Goal: Information Seeking & Learning: Learn about a topic

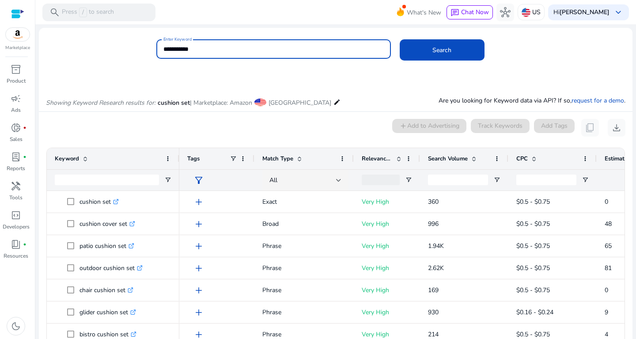
drag, startPoint x: 208, startPoint y: 48, endPoint x: 96, endPoint y: 59, distance: 112.3
click at [163, 54] on input "**********" at bounding box center [273, 49] width 220 height 10
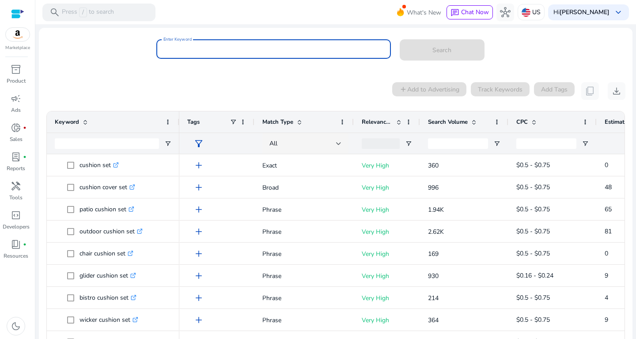
paste input "**********"
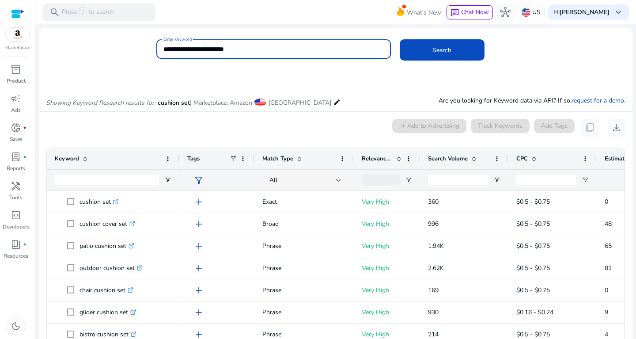
click at [400, 39] on button "Search" at bounding box center [442, 49] width 85 height 21
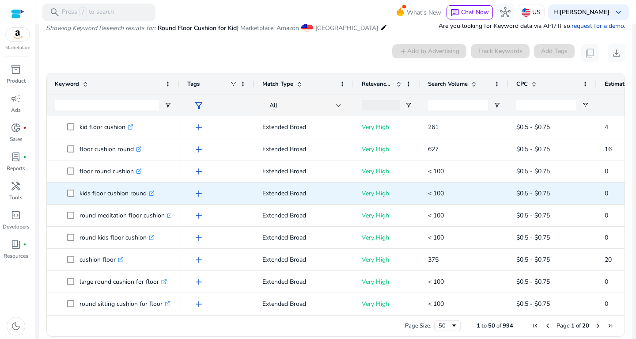
scroll to position [75, 0]
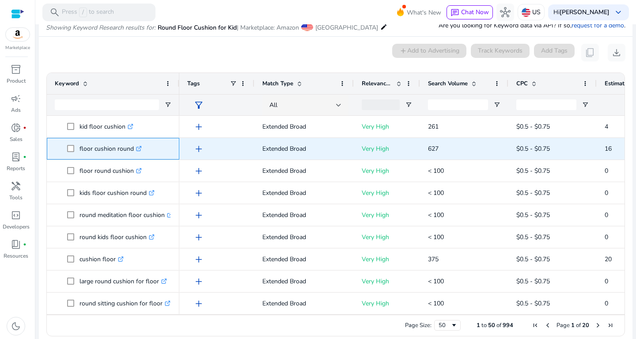
drag, startPoint x: 79, startPoint y: 148, endPoint x: 132, endPoint y: 145, distance: 53.9
click at [132, 145] on span "floor cushion round .st0{fill:#2c8af8}" at bounding box center [119, 149] width 104 height 18
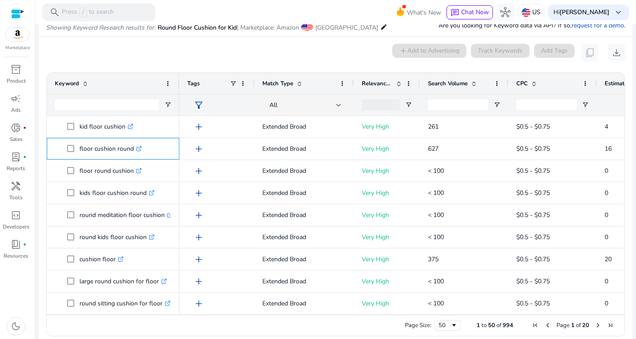
copy span "floor cushion round"
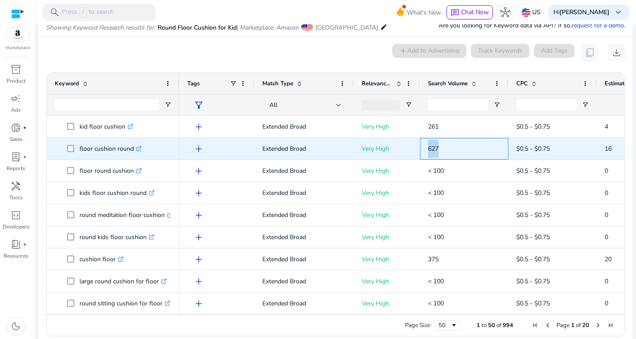
drag, startPoint x: 427, startPoint y: 148, endPoint x: 447, endPoint y: 146, distance: 20.8
click at [447, 146] on div "627" at bounding box center [464, 149] width 88 height 22
copy span "627"
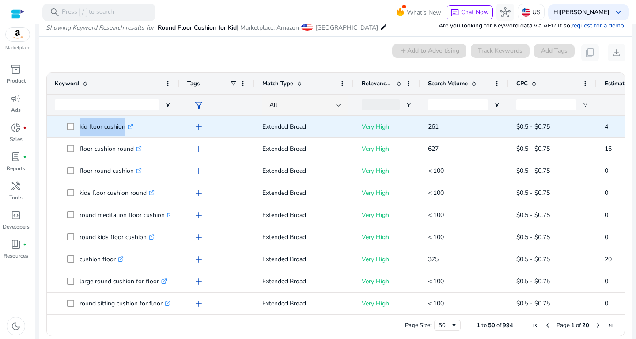
drag, startPoint x: 80, startPoint y: 128, endPoint x: 151, endPoint y: 124, distance: 70.8
click at [138, 124] on span "kid floor cushion .st0{fill:#2c8af8}" at bounding box center [108, 126] width 58 height 18
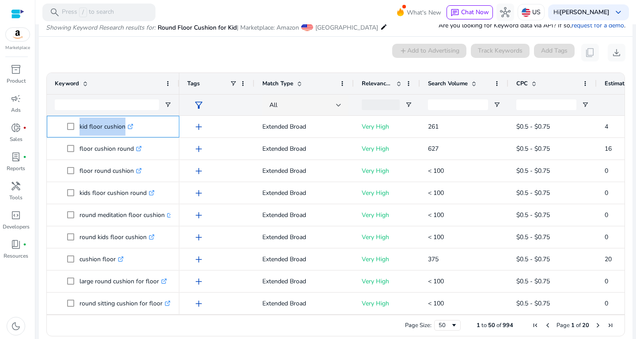
copy span "kid floor cushion .st0{fill:#2c8af8}"
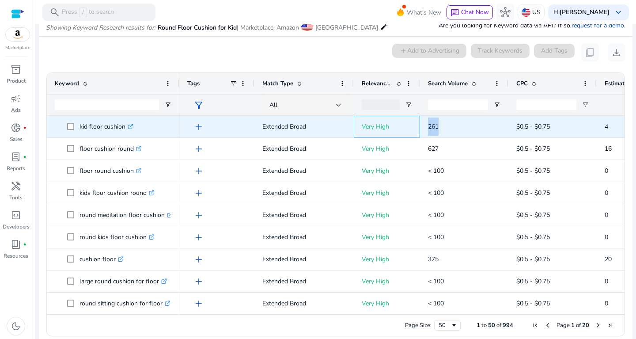
drag, startPoint x: 417, startPoint y: 126, endPoint x: 457, endPoint y: 126, distance: 40.2
click at [457, 126] on div "add Extended Broad Very High 261 $0.5 - $0.75 4 1.90%" at bounding box center [476, 127] width 594 height 22
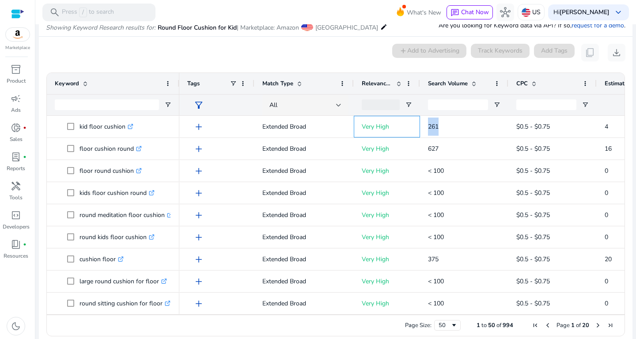
copy div "261"
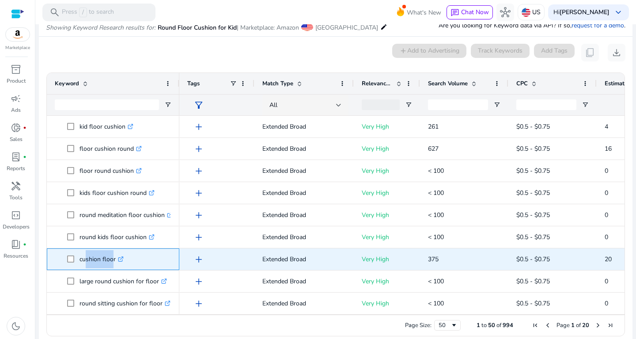
drag, startPoint x: 81, startPoint y: 254, endPoint x: 109, endPoint y: 253, distance: 27.9
click at [109, 253] on p "cushion floor .st0{fill:#2c8af8}" at bounding box center [101, 259] width 44 height 18
click at [92, 257] on p "cushion floor .st0{fill:#2c8af8}" at bounding box center [101, 259] width 44 height 18
drag, startPoint x: 81, startPoint y: 256, endPoint x: 115, endPoint y: 254, distance: 34.1
click at [115, 254] on p "cushion floor .st0{fill:#2c8af8}" at bounding box center [101, 259] width 44 height 18
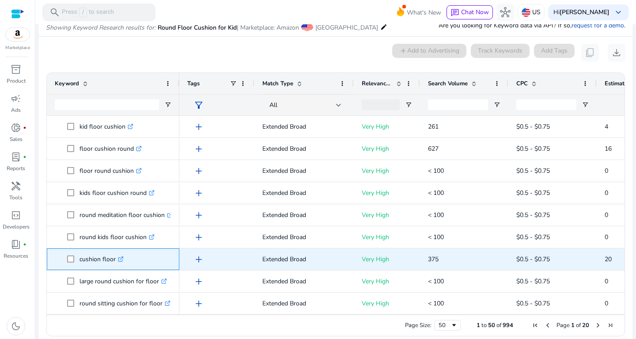
copy p "cushion floor"
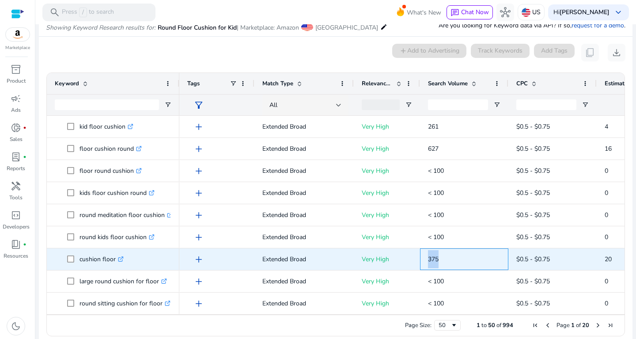
drag, startPoint x: 428, startPoint y: 256, endPoint x: 443, endPoint y: 255, distance: 15.0
click at [443, 255] on p "375" at bounding box center [464, 259] width 72 height 18
copy span "375"
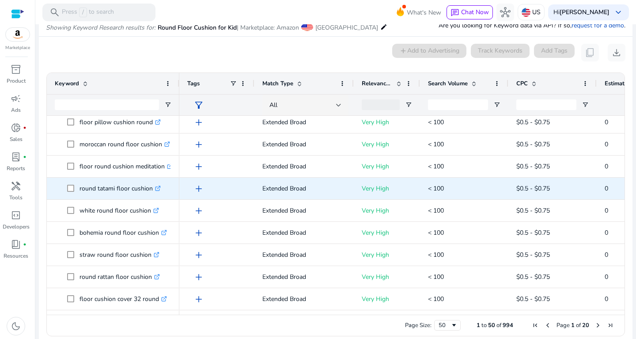
scroll to position [314, 0]
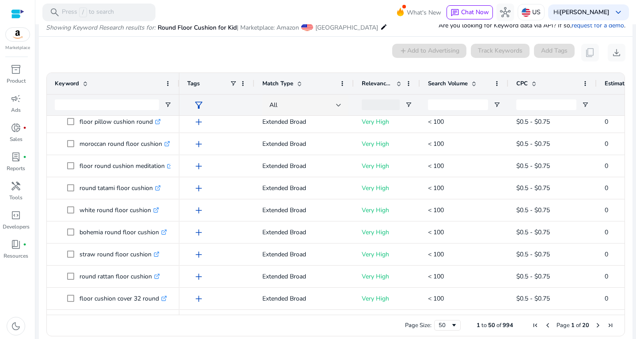
click at [473, 82] on span at bounding box center [473, 83] width 7 height 7
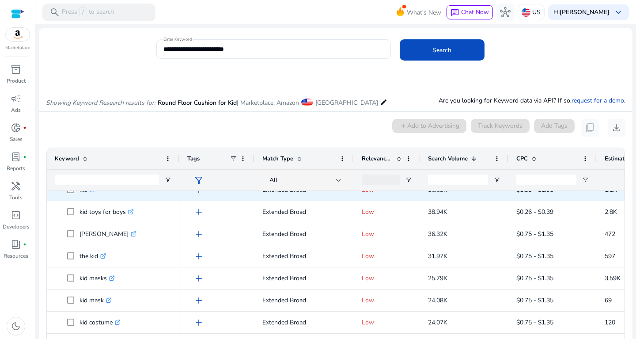
scroll to position [0, 0]
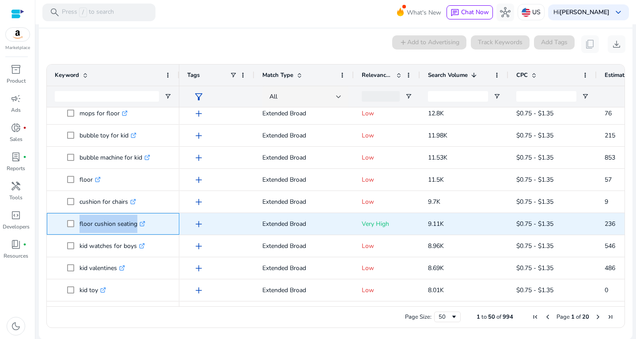
drag, startPoint x: 77, startPoint y: 219, endPoint x: 154, endPoint y: 229, distance: 77.0
click at [154, 229] on span "floor cushion seating .st0{fill:#2c8af8}" at bounding box center [119, 224] width 104 height 18
copy span "floor cushion seating .st0{fill:#2c8af8}"
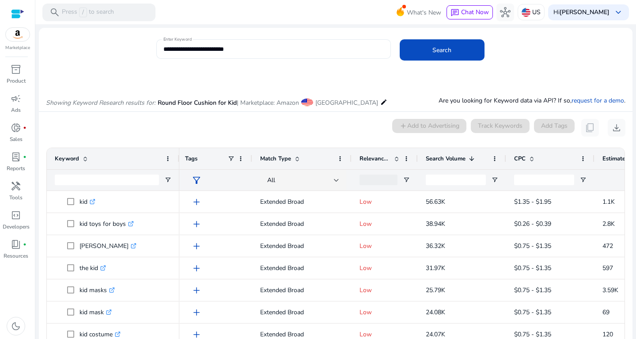
click at [217, 52] on input "**********" at bounding box center [273, 49] width 220 height 10
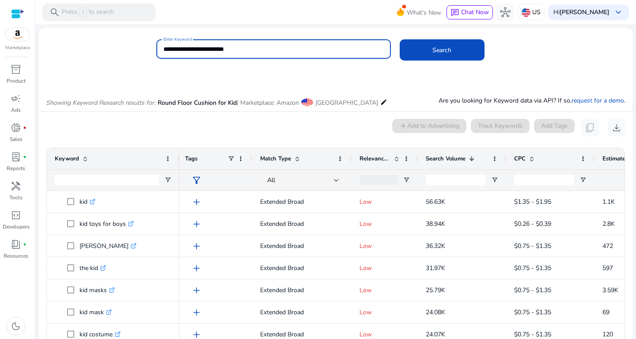
click at [239, 44] on input "**********" at bounding box center [273, 49] width 220 height 10
drag, startPoint x: 198, startPoint y: 49, endPoint x: 127, endPoint y: 57, distance: 72.0
click at [163, 54] on input "**********" at bounding box center [273, 49] width 220 height 10
click at [172, 51] on input "**********" at bounding box center [273, 49] width 220 height 10
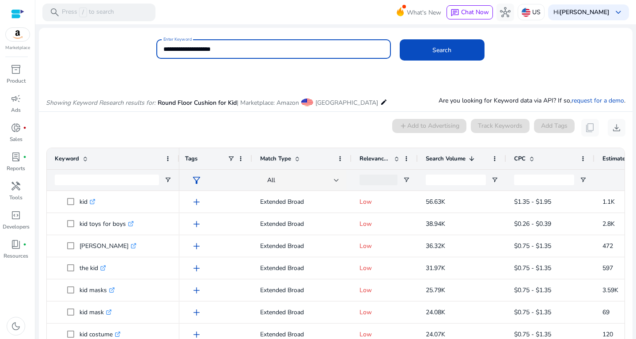
click at [400, 39] on button "Search" at bounding box center [442, 49] width 85 height 21
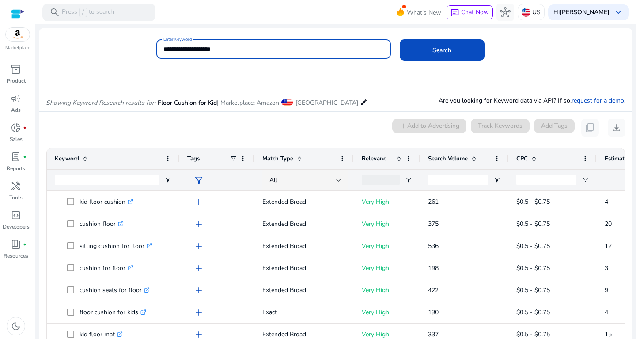
drag, startPoint x: 233, startPoint y: 47, endPoint x: 102, endPoint y: 54, distance: 131.8
click at [163, 54] on input "**********" at bounding box center [273, 49] width 220 height 10
paste input "**********"
click at [400, 39] on button "Search" at bounding box center [442, 49] width 85 height 21
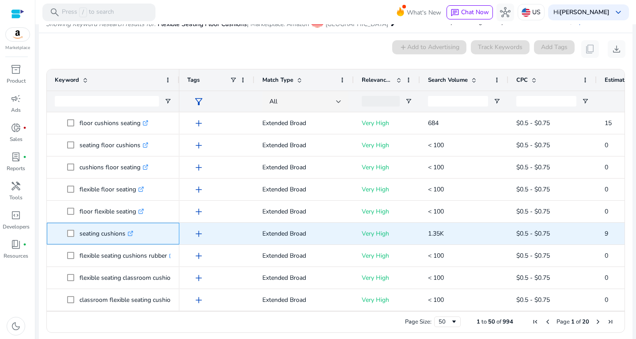
drag, startPoint x: 79, startPoint y: 233, endPoint x: 129, endPoint y: 234, distance: 50.3
click at [129, 234] on span "seating cushions .st0{fill:#2c8af8}" at bounding box center [119, 233] width 104 height 18
copy span "seating cushions"
drag, startPoint x: 415, startPoint y: 235, endPoint x: 463, endPoint y: 241, distance: 48.0
click at [463, 241] on div "add Extended Broad Very High 1.35K $0.5 - $0.75 9 0.70%" at bounding box center [476, 234] width 594 height 22
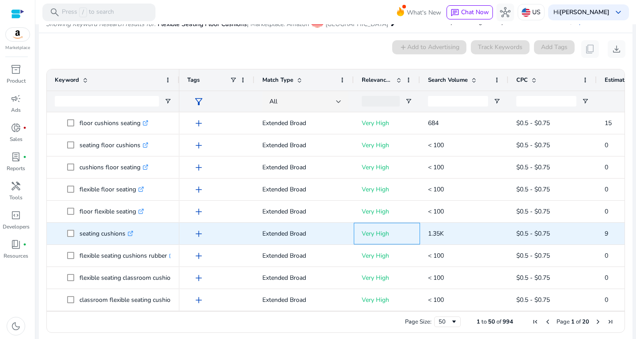
copy div "1.35K"
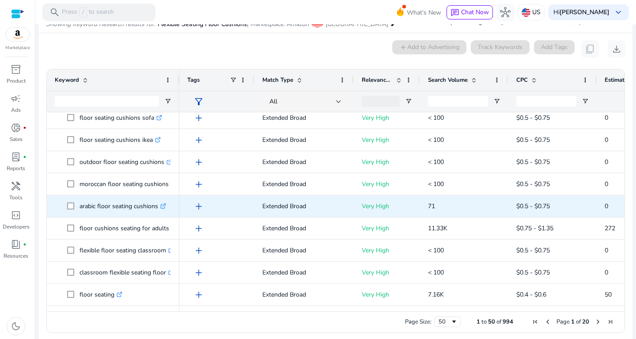
scroll to position [342, 0]
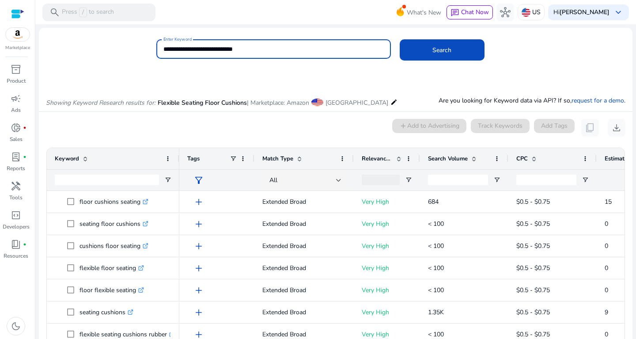
drag, startPoint x: 258, startPoint y: 53, endPoint x: 148, endPoint y: 50, distance: 110.4
click at [163, 50] on input "**********" at bounding box center [273, 49] width 220 height 10
paste input
click at [400, 39] on button "Search" at bounding box center [442, 49] width 85 height 21
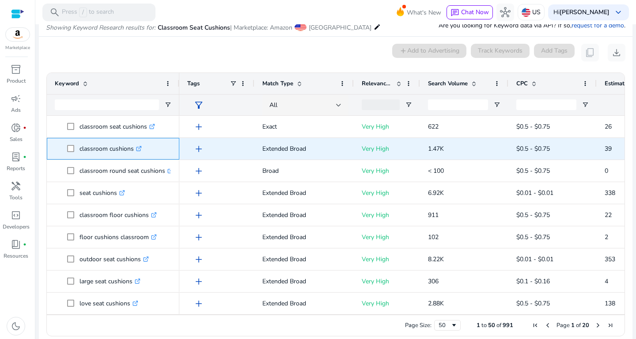
drag, startPoint x: 79, startPoint y: 148, endPoint x: 138, endPoint y: 154, distance: 59.5
click at [138, 154] on span "classroom cushions .st0{fill:#2c8af8}" at bounding box center [119, 149] width 104 height 18
copy span "classroom cushions"
drag, startPoint x: 426, startPoint y: 145, endPoint x: 458, endPoint y: 145, distance: 31.4
click at [458, 145] on div "1.47K" at bounding box center [464, 149] width 88 height 22
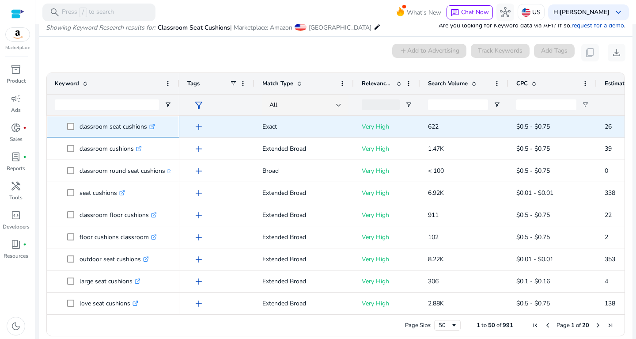
drag, startPoint x: 82, startPoint y: 125, endPoint x: 137, endPoint y: 126, distance: 55.7
click at [137, 126] on p "classroom seat cushions .st0{fill:#2c8af8}" at bounding box center [117, 126] width 76 height 18
drag, startPoint x: 79, startPoint y: 125, endPoint x: 148, endPoint y: 127, distance: 69.8
click at [148, 127] on span "classroom seat cushions .st0{fill:#2c8af8}" at bounding box center [119, 126] width 104 height 18
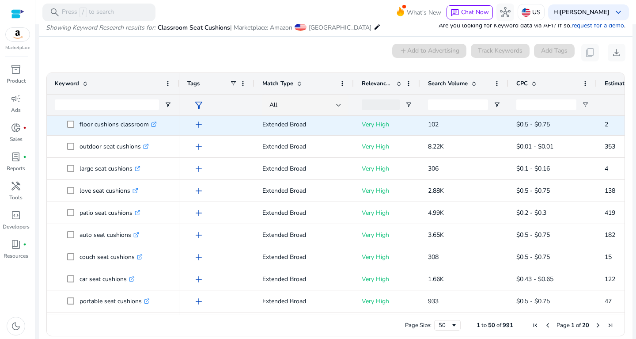
scroll to position [0, 0]
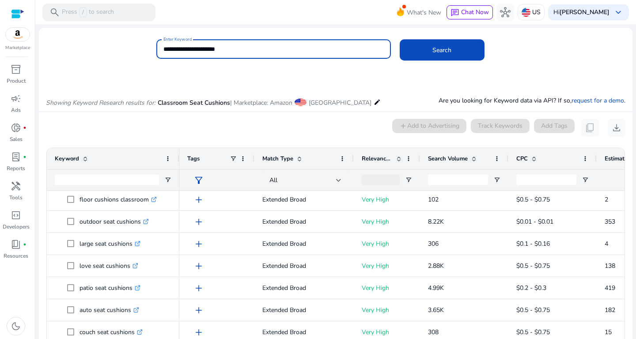
drag, startPoint x: 237, startPoint y: 47, endPoint x: 133, endPoint y: 49, distance: 103.8
click at [163, 49] on input "**********" at bounding box center [273, 49] width 220 height 10
paste input "***"
type input "**********"
click at [400, 39] on button "Search" at bounding box center [442, 49] width 85 height 21
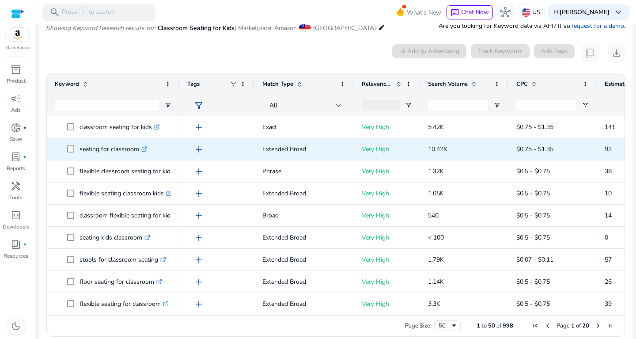
scroll to position [75, 0]
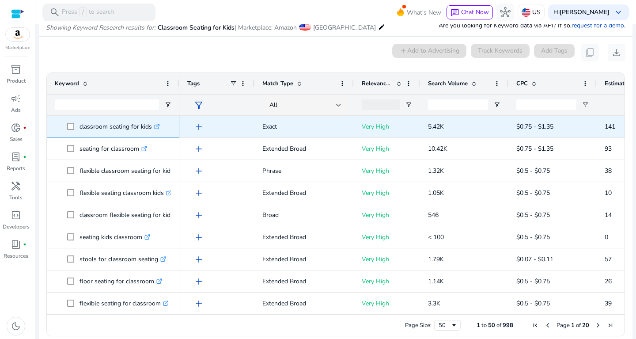
drag, startPoint x: 81, startPoint y: 126, endPoint x: 138, endPoint y: 128, distance: 57.0
click at [142, 129] on p "classroom seating for kids .st0{fill:#2c8af8}" at bounding box center [119, 126] width 80 height 18
click at [109, 122] on p "classroom seating for kids .st0{fill:#2c8af8}" at bounding box center [119, 126] width 80 height 18
drag, startPoint x: 78, startPoint y: 125, endPoint x: 156, endPoint y: 126, distance: 78.2
click at [156, 126] on span "classroom seating for kids .st0{fill:#2c8af8}" at bounding box center [119, 126] width 104 height 18
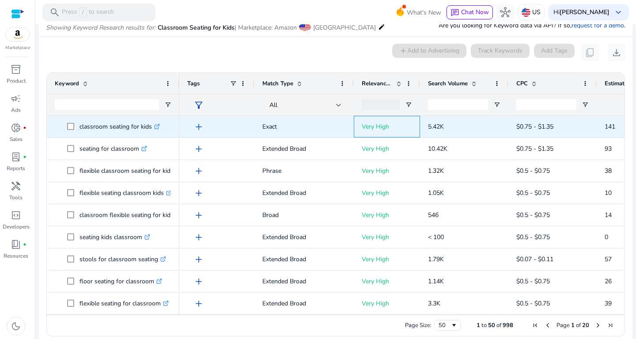
drag, startPoint x: 414, startPoint y: 124, endPoint x: 467, endPoint y: 121, distance: 53.5
click at [467, 121] on div "add Exact Very High 5.42K $0.75 - $1.35 141 2.60%" at bounding box center [476, 127] width 594 height 22
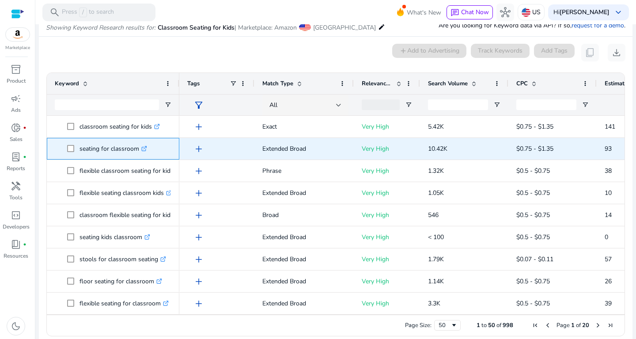
drag, startPoint x: 80, startPoint y: 149, endPoint x: 154, endPoint y: 155, distance: 74.5
click at [151, 155] on span "seating for classroom .st0{fill:#2c8af8}" at bounding box center [115, 149] width 72 height 18
click at [118, 150] on p "seating for classroom .st0{fill:#2c8af8}" at bounding box center [113, 149] width 68 height 18
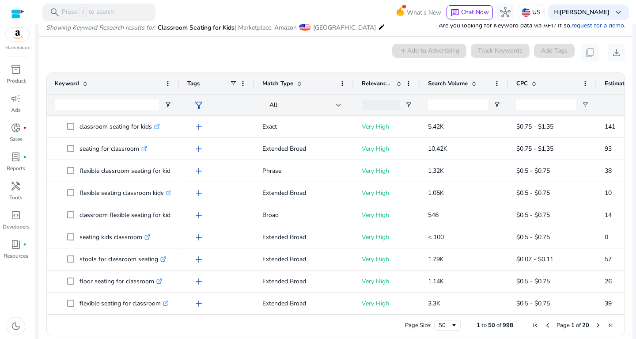
click at [167, 64] on mat-card "0 keyword(s) selected add Add to Advertising Track Keywords Add Tags content_co…" at bounding box center [336, 192] width 594 height 311
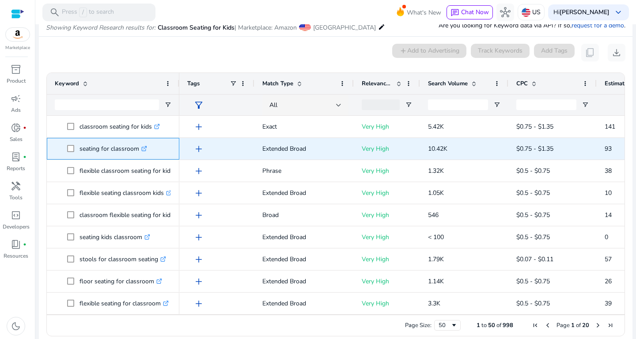
drag, startPoint x: 78, startPoint y: 148, endPoint x: 143, endPoint y: 148, distance: 64.9
click at [143, 148] on span "seating for classroom .st0{fill:#2c8af8}" at bounding box center [119, 149] width 104 height 18
drag, startPoint x: 414, startPoint y: 144, endPoint x: 471, endPoint y: 152, distance: 57.1
click at [471, 152] on div "add Extended Broad Very High 10.42K $0.75 - $1.35 93 0.90%" at bounding box center [476, 149] width 594 height 22
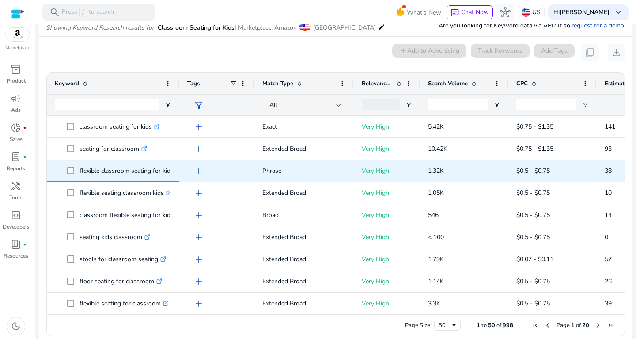
drag, startPoint x: 76, startPoint y: 169, endPoint x: 170, endPoint y: 170, distance: 94.1
click at [170, 170] on span "flexible classroom seating for kids .st0{fill:#2c8af8}" at bounding box center [119, 171] width 104 height 18
drag, startPoint x: 428, startPoint y: 170, endPoint x: 456, endPoint y: 173, distance: 28.4
click at [456, 173] on p "1.32K" at bounding box center [464, 171] width 72 height 18
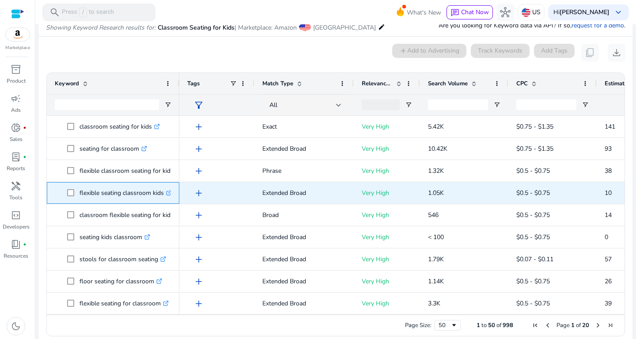
drag, startPoint x: 79, startPoint y: 194, endPoint x: 168, endPoint y: 192, distance: 88.8
click at [168, 192] on span "flexible seating classroom kids .st0{fill:#2c8af8}" at bounding box center [119, 193] width 104 height 18
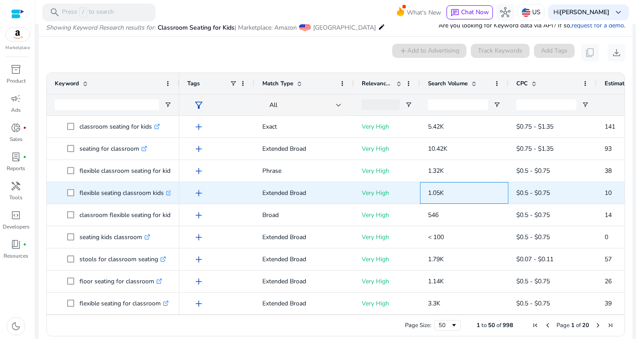
drag, startPoint x: 423, startPoint y: 193, endPoint x: 456, endPoint y: 193, distance: 33.1
click at [456, 193] on div "1.05K" at bounding box center [464, 193] width 88 height 22
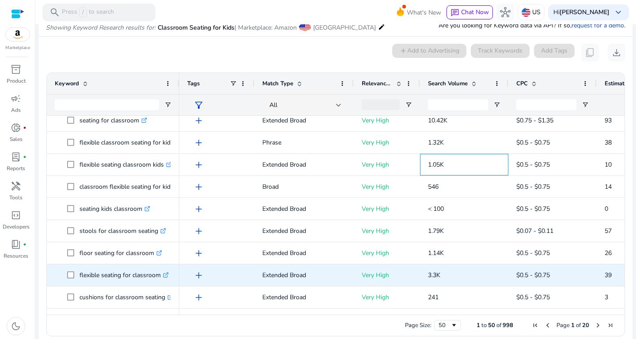
scroll to position [30, 0]
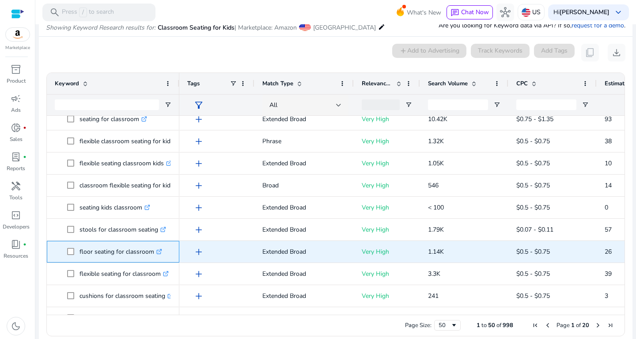
drag, startPoint x: 80, startPoint y: 248, endPoint x: 162, endPoint y: 249, distance: 81.7
click at [162, 249] on p "floor seating for classroom .st0{fill:#2c8af8}" at bounding box center [120, 251] width 83 height 18
drag, startPoint x: 428, startPoint y: 254, endPoint x: 465, endPoint y: 248, distance: 37.0
click at [465, 248] on p "1.14K" at bounding box center [464, 251] width 72 height 18
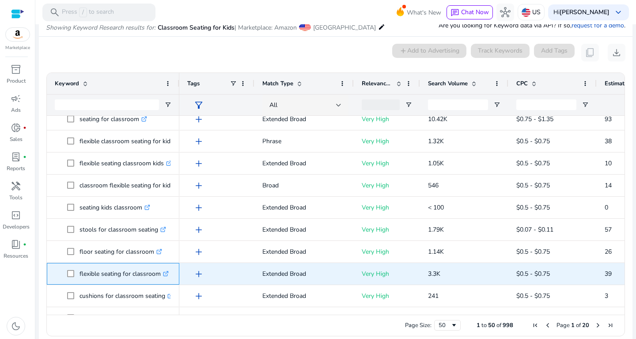
drag, startPoint x: 78, startPoint y: 273, endPoint x: 164, endPoint y: 272, distance: 85.7
click at [164, 272] on span "flexible seating for classroom .st0{fill:#2c8af8}" at bounding box center [119, 274] width 104 height 18
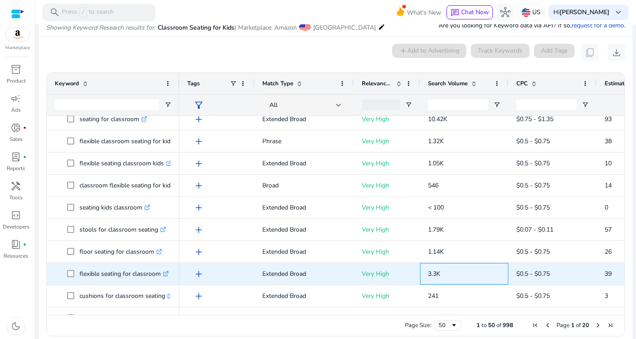
drag, startPoint x: 428, startPoint y: 276, endPoint x: 448, endPoint y: 275, distance: 19.9
click at [448, 275] on p "3.3K" at bounding box center [464, 274] width 72 height 18
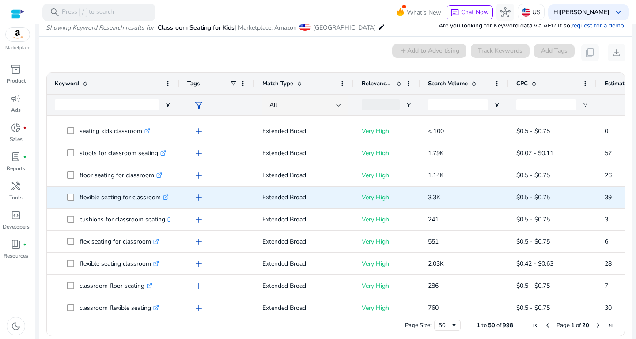
scroll to position [106, 0]
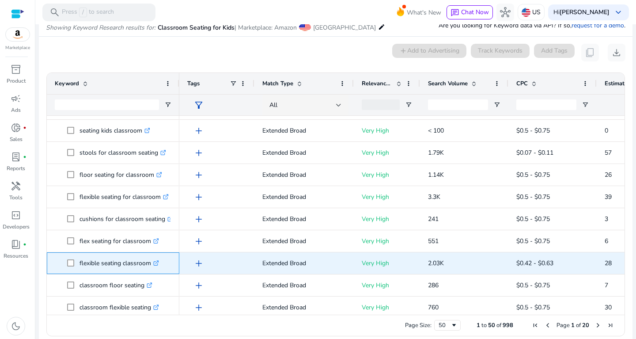
drag, startPoint x: 81, startPoint y: 260, endPoint x: 157, endPoint y: 261, distance: 75.5
click at [157, 261] on p "flexible seating classroom .st0{fill:#2c8af8}" at bounding box center [118, 263] width 79 height 18
click at [141, 263] on p "flexible seating classroom .st0{fill:#2c8af8}" at bounding box center [118, 263] width 79 height 18
drag, startPoint x: 77, startPoint y: 260, endPoint x: 153, endPoint y: 263, distance: 76.0
click at [153, 263] on span "flexible seating classroom .st0{fill:#2c8af8}" at bounding box center [119, 263] width 104 height 18
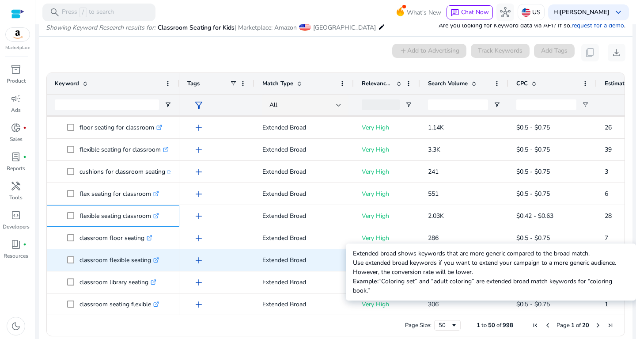
scroll to position [155, 0]
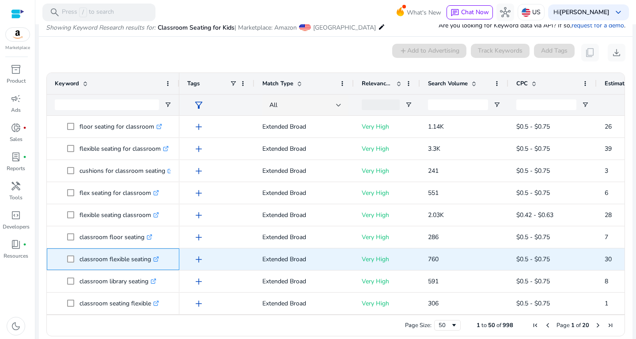
drag, startPoint x: 77, startPoint y: 259, endPoint x: 158, endPoint y: 257, distance: 80.9
click at [158, 257] on span "classroom flexible seating .st0{fill:#2c8af8}" at bounding box center [119, 259] width 104 height 18
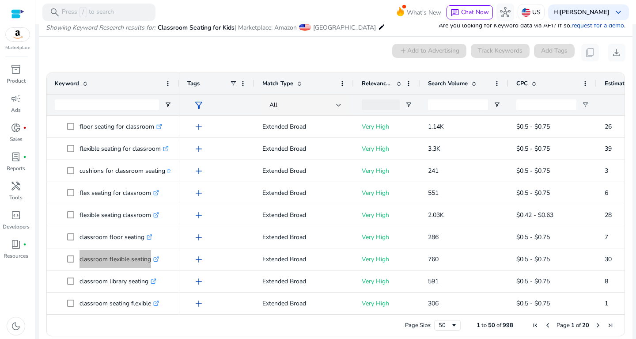
scroll to position [155, 0]
